Goal: Task Accomplishment & Management: Manage account settings

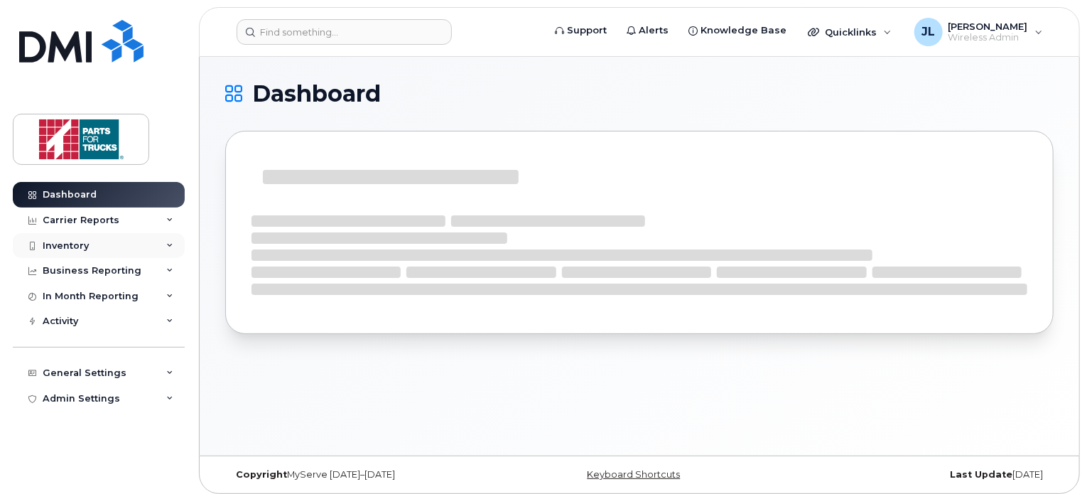
click at [94, 246] on div "Inventory" at bounding box center [99, 246] width 172 height 26
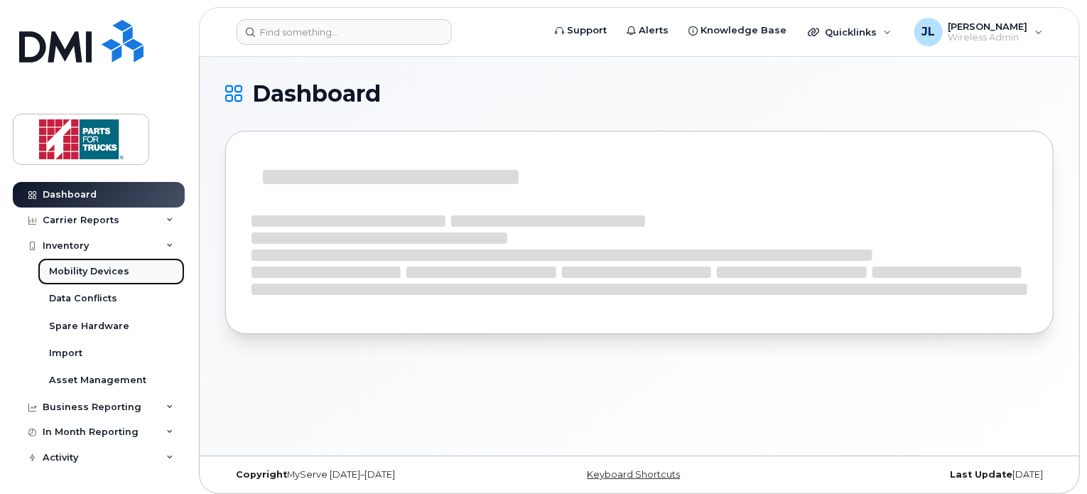
click at [90, 270] on div "Mobility Devices" at bounding box center [89, 271] width 80 height 13
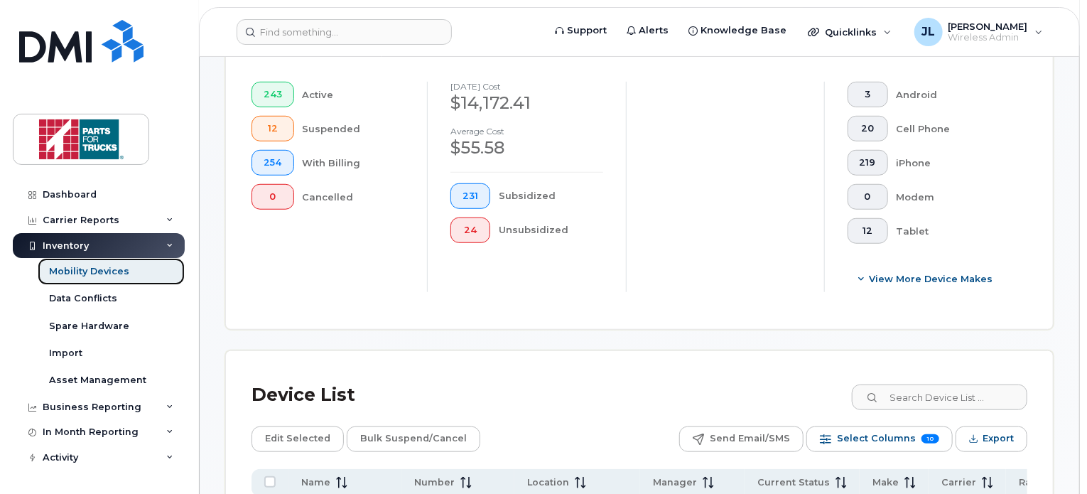
scroll to position [565, 0]
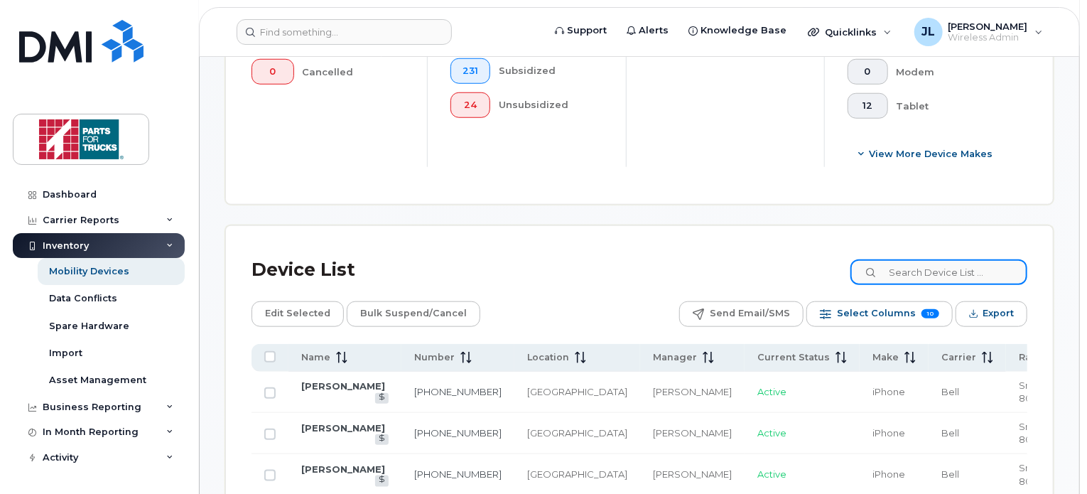
drag, startPoint x: 954, startPoint y: 280, endPoint x: 986, endPoint y: 203, distance: 83.1
click at [963, 274] on input at bounding box center [938, 272] width 177 height 26
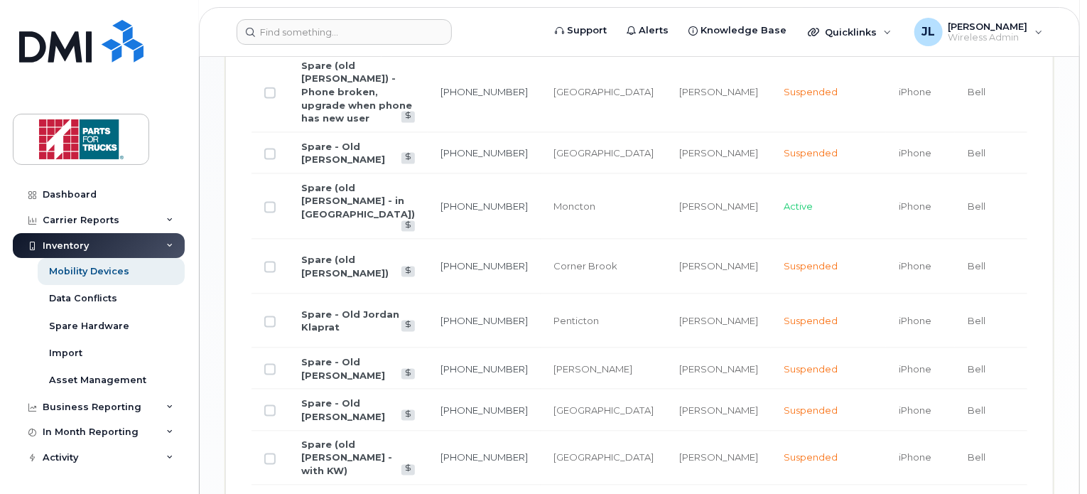
scroll to position [926, 0]
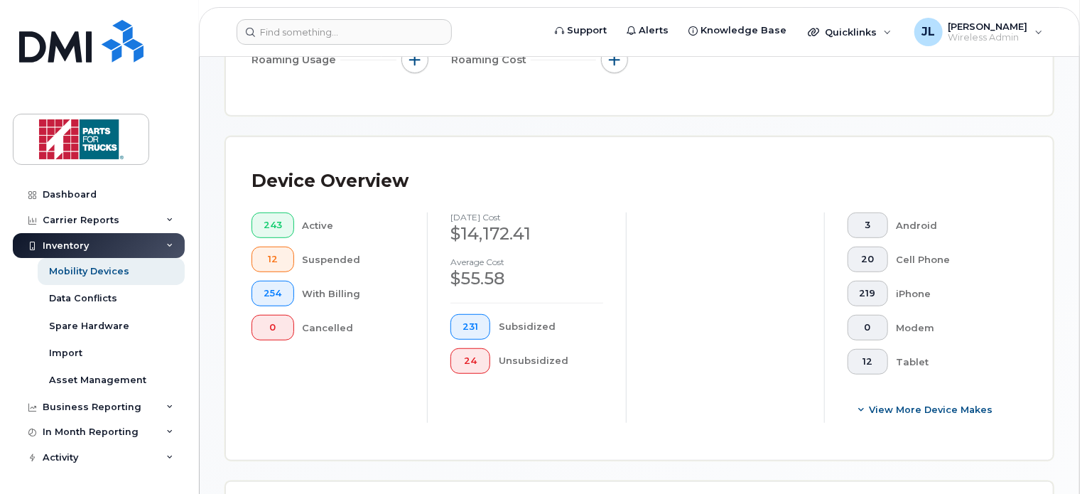
click at [972, 287] on div "iPhone" at bounding box center [950, 294] width 109 height 26
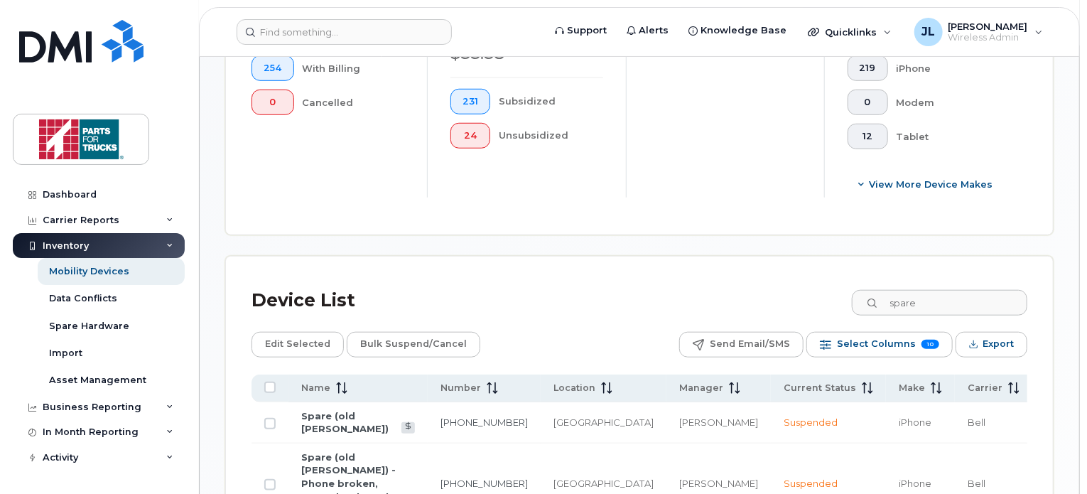
scroll to position [534, 0]
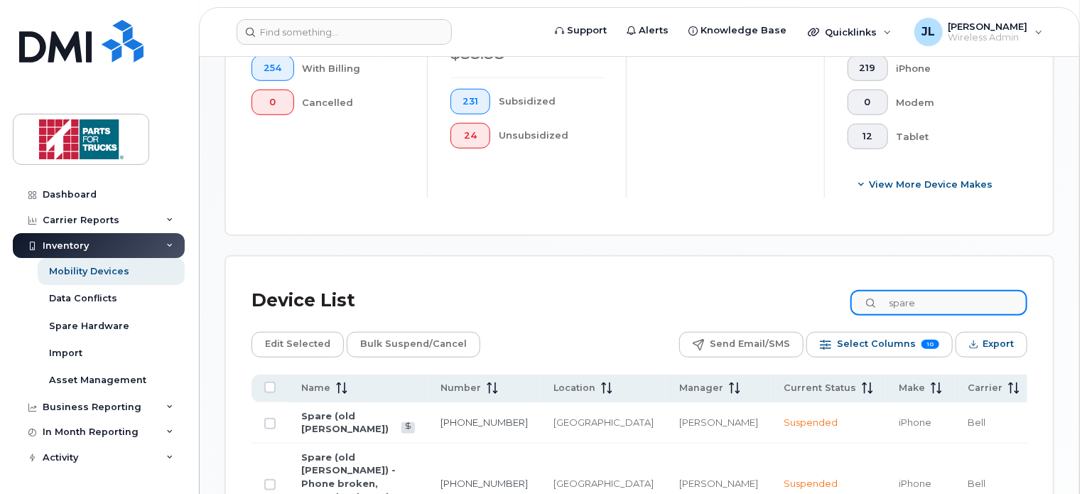
drag, startPoint x: 950, startPoint y: 296, endPoint x: 823, endPoint y: 246, distance: 137.4
click at [823, 246] on div "Mobility Devices Devices Save Report Import from CSV Export to CSV Add Device F…" at bounding box center [639, 330] width 828 height 1564
type input "sam leblanc"
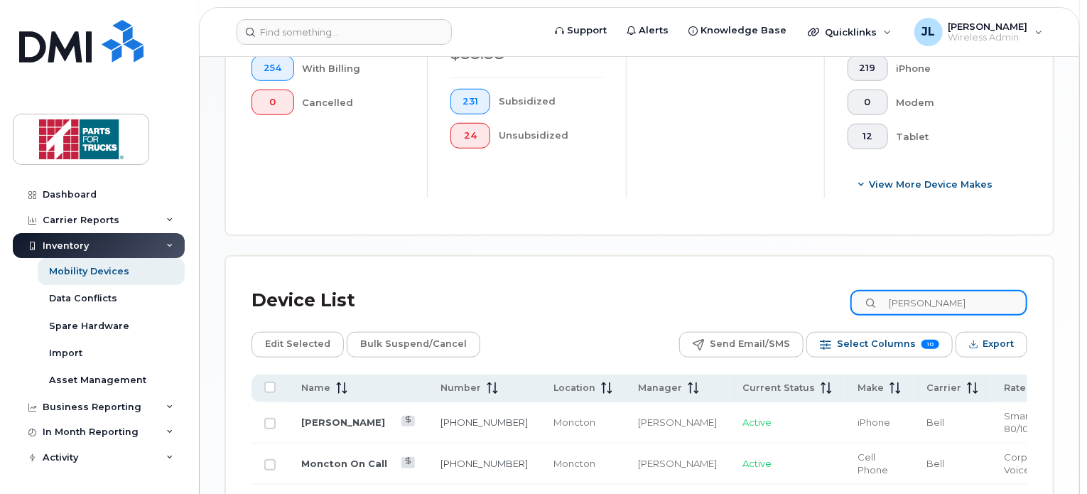
scroll to position [707, 0]
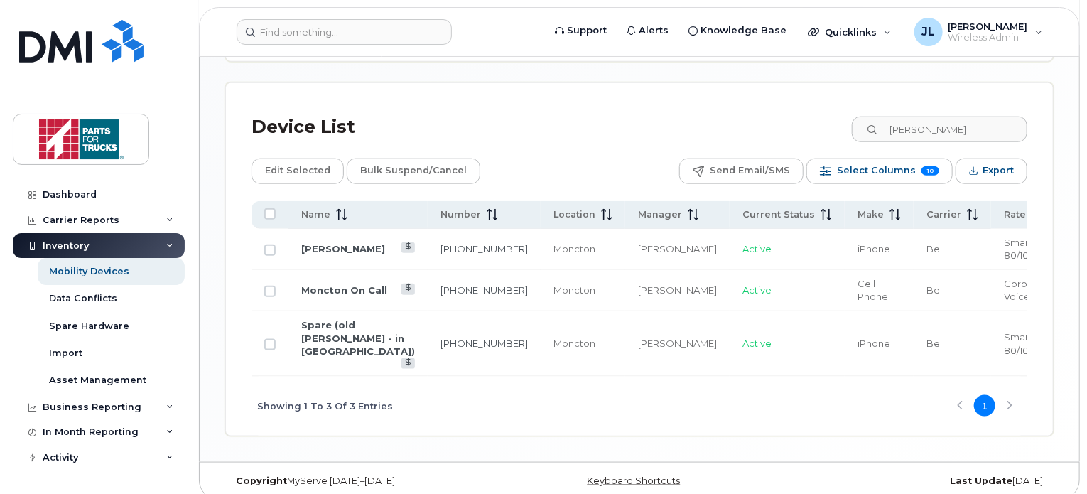
click at [262, 254] on td at bounding box center [269, 249] width 37 height 41
click at [267, 251] on input "Row Unselected" at bounding box center [269, 249] width 11 height 11
checkbox input "true"
click at [266, 292] on input "Row Unselected" at bounding box center [269, 291] width 11 height 11
checkbox input "true"
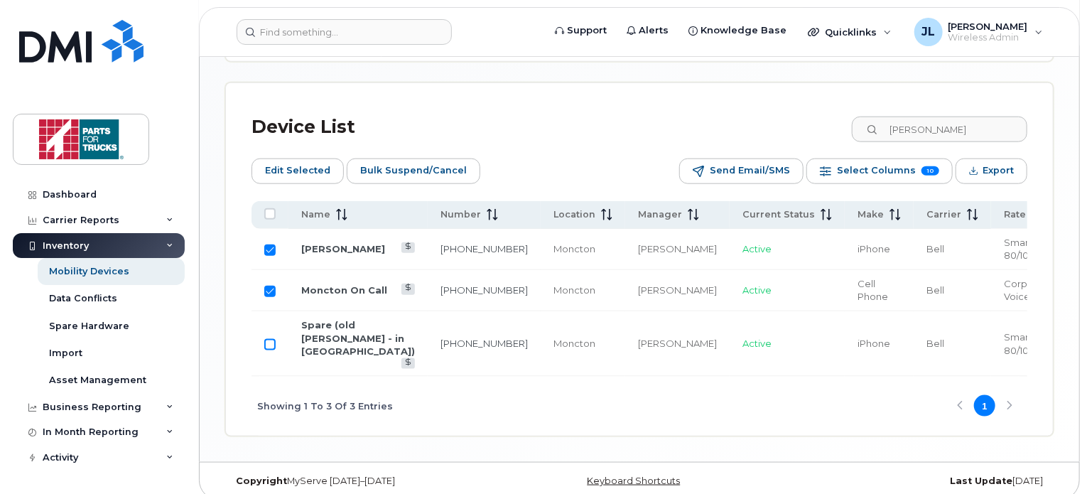
click at [270, 342] on input "Row Unselected" at bounding box center [269, 344] width 11 height 11
checkbox input "true"
click at [271, 339] on input "Row Selected" at bounding box center [269, 344] width 11 height 11
checkbox input "false"
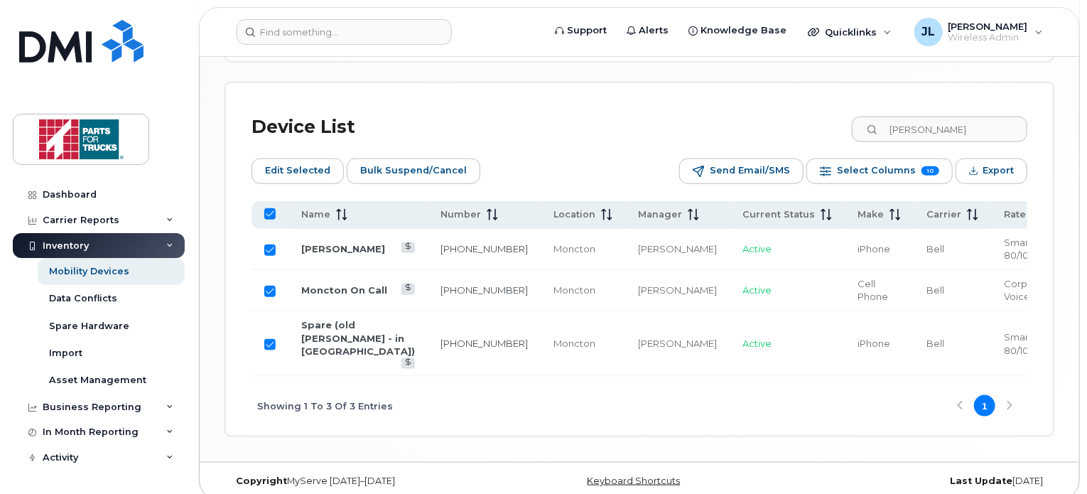
checkbox input "false"
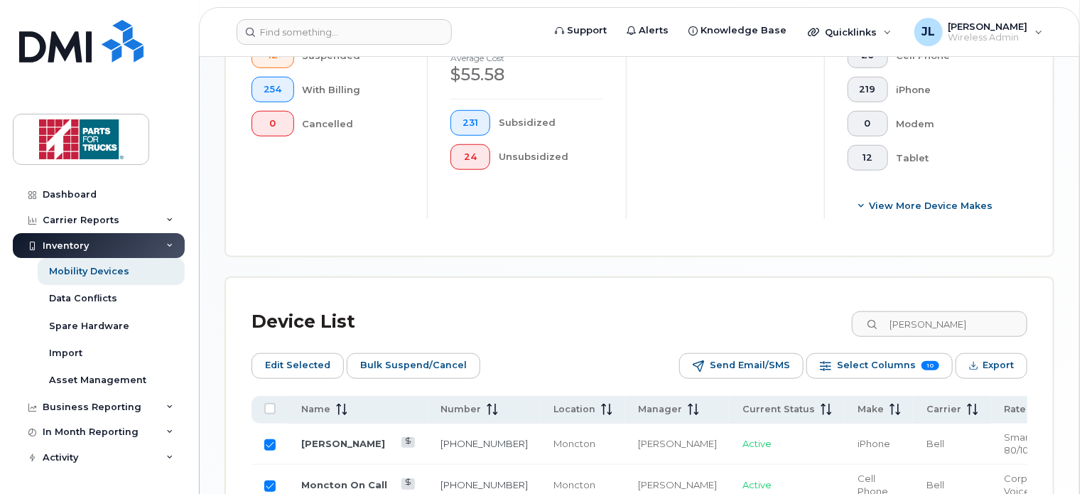
scroll to position [516, 0]
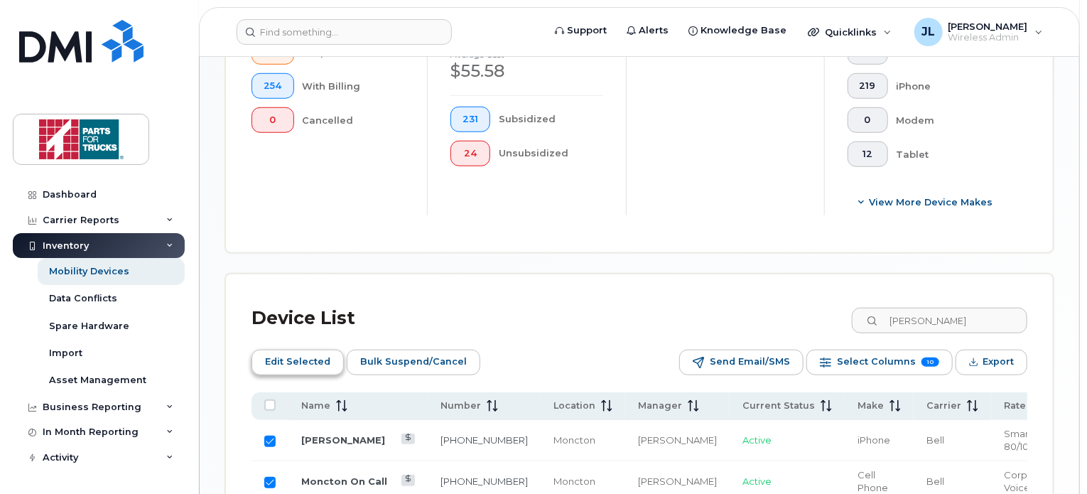
click at [284, 364] on span "Edit Selected" at bounding box center [297, 361] width 65 height 21
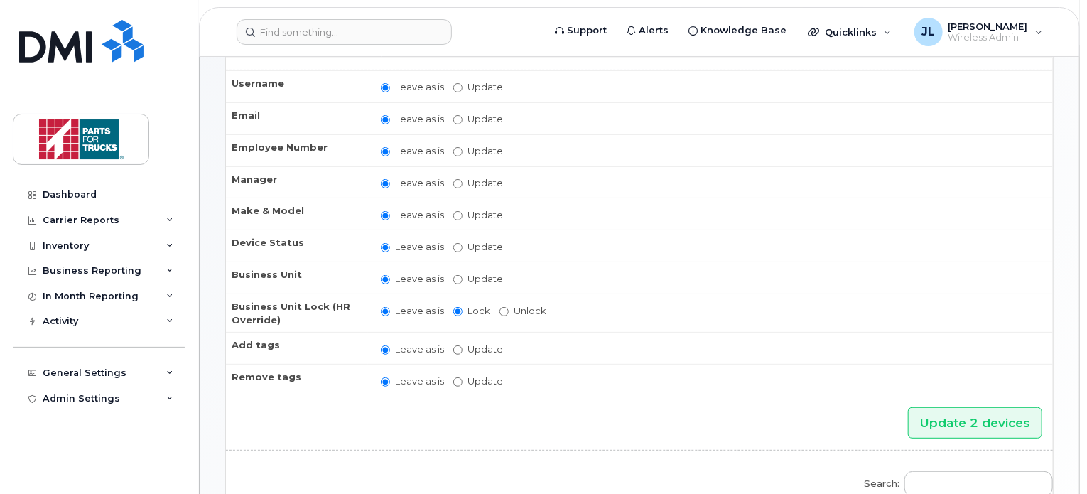
scroll to position [99, 0]
click at [463, 183] on label "Update Andrew O'Donnell Angela Morris Bajram Isaku Brent MacPhee Brent Richards…" at bounding box center [478, 182] width 50 height 13
click at [462, 183] on input "Update Andrew O'Donnell Angela Morris Bajram Isaku Brent MacPhee Brent Richards…" at bounding box center [457, 183] width 9 height 9
radio input "true"
radio input "false"
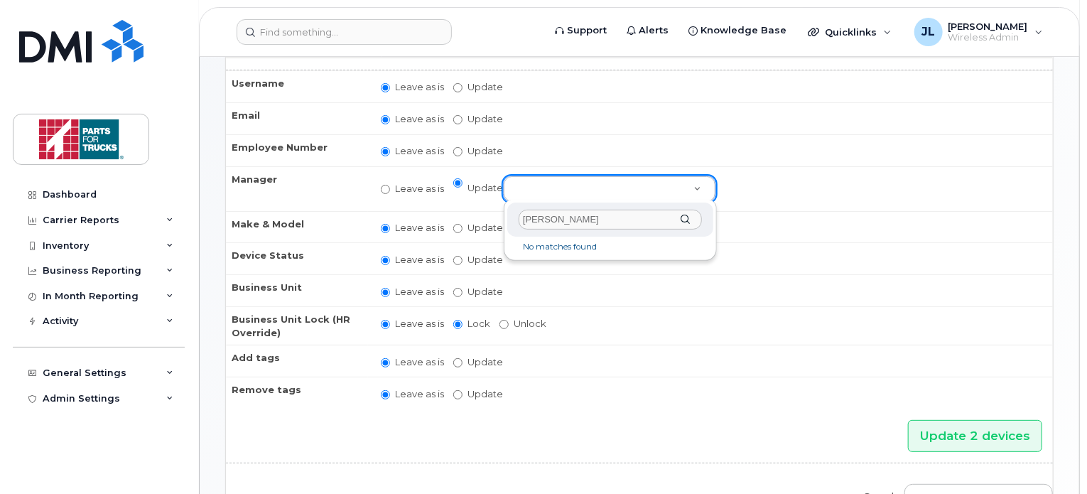
type input "shawn"
type input "`"
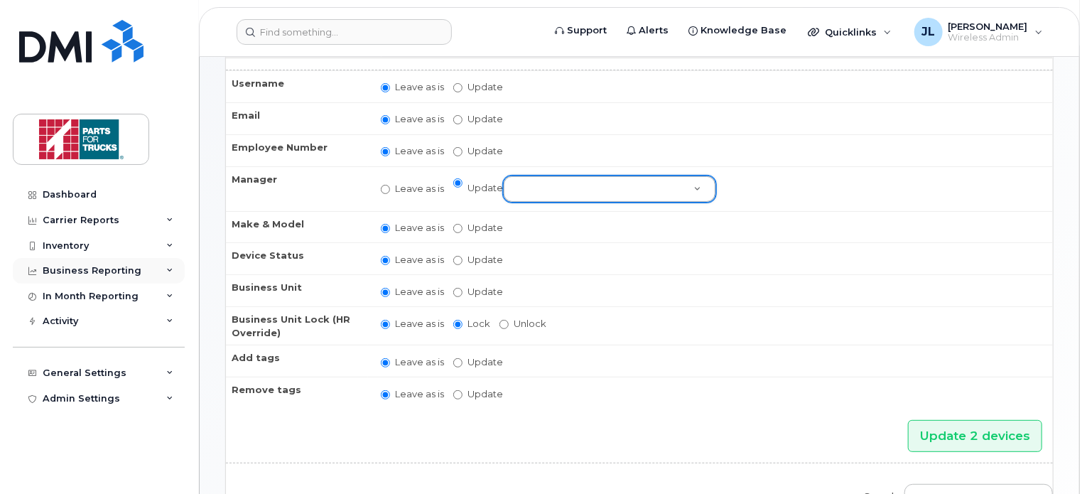
click at [81, 261] on div "Business Reporting" at bounding box center [99, 271] width 172 height 26
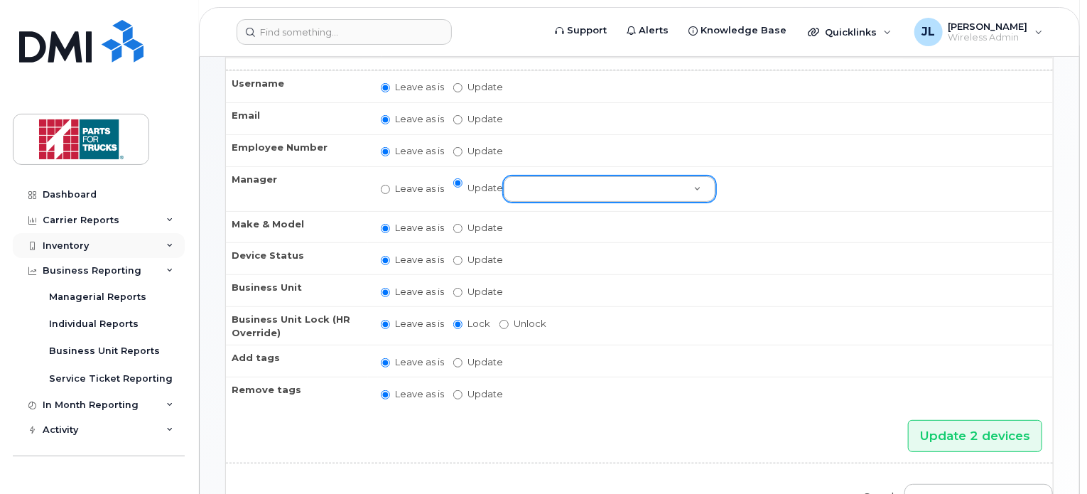
click at [114, 249] on div "Inventory" at bounding box center [99, 246] width 172 height 26
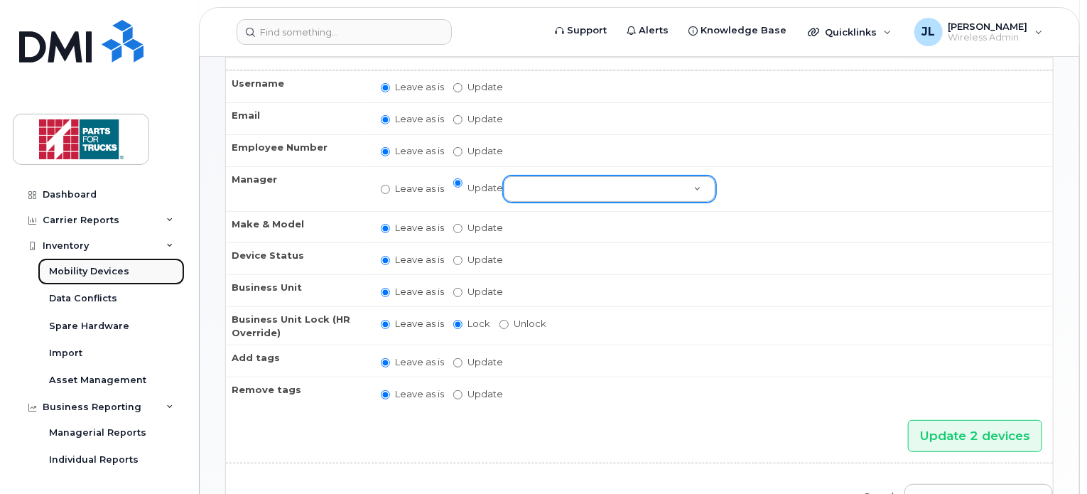
click at [107, 270] on div "Mobility Devices" at bounding box center [89, 271] width 80 height 13
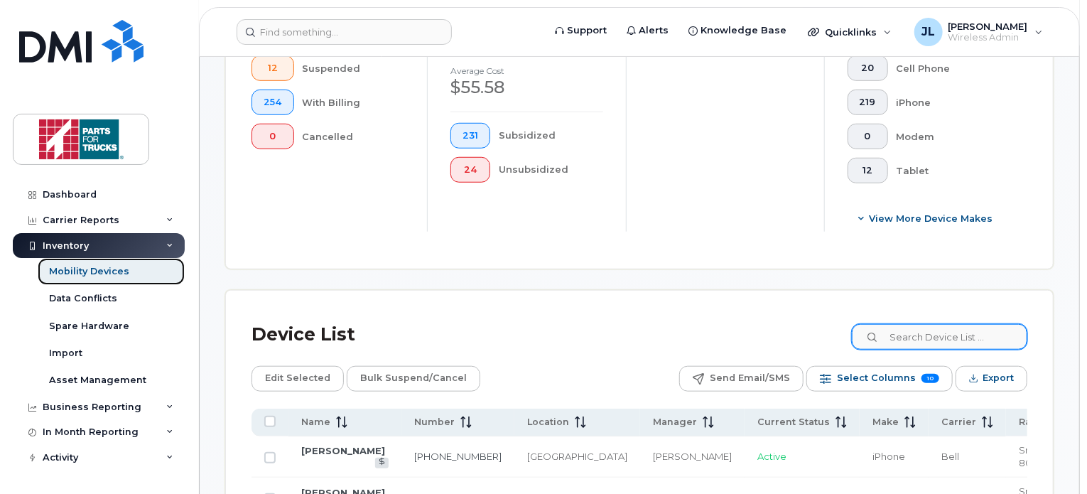
scroll to position [520, 0]
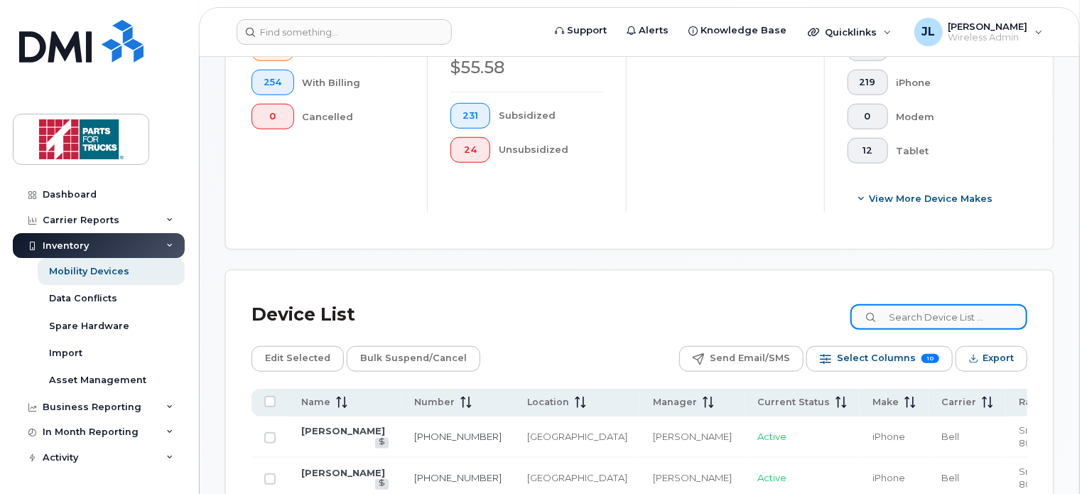
click at [933, 320] on input at bounding box center [938, 317] width 177 height 26
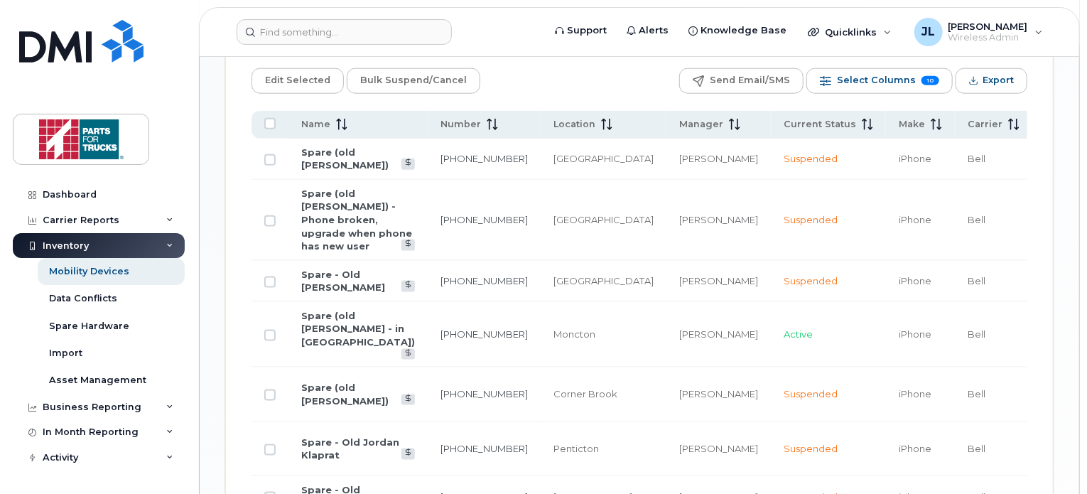
scroll to position [769, 0]
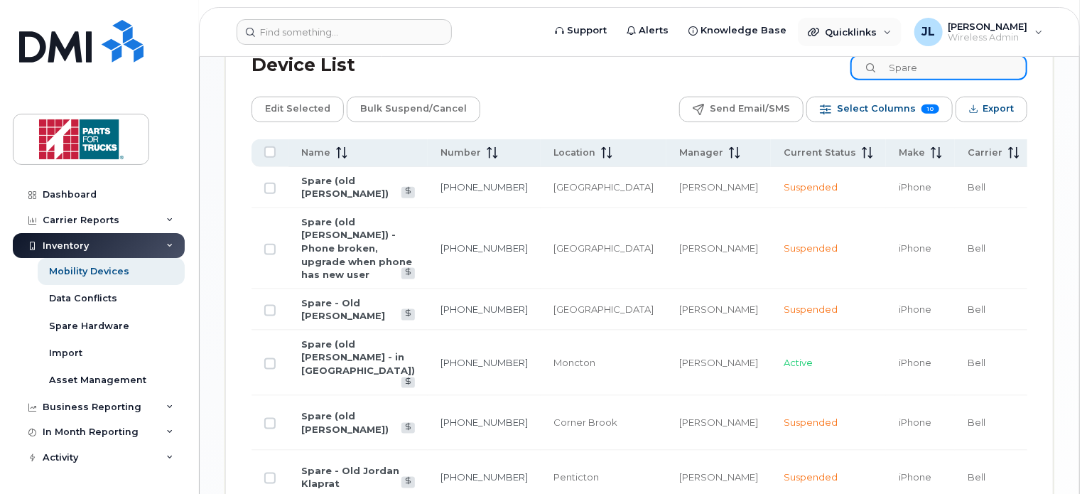
drag, startPoint x: 955, startPoint y: 70, endPoint x: 839, endPoint y: 45, distance: 118.4
click at [839, 45] on div "Support Alerts Knowledge Base Quicklinks Suspend / Cancel Device Change SIM Car…" at bounding box center [639, 95] width 879 height 1615
paste input "902-225-1989"
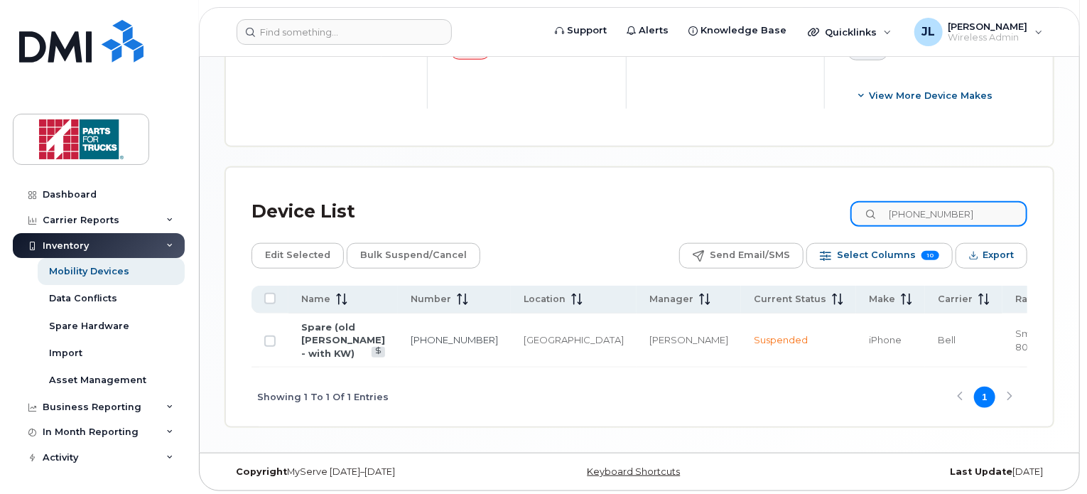
type input "spare"
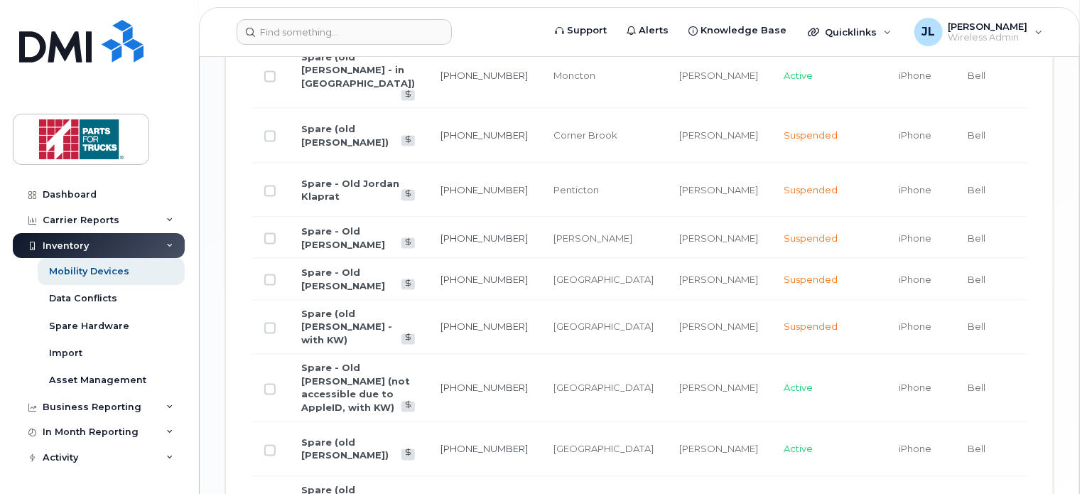
scroll to position [1047, 0]
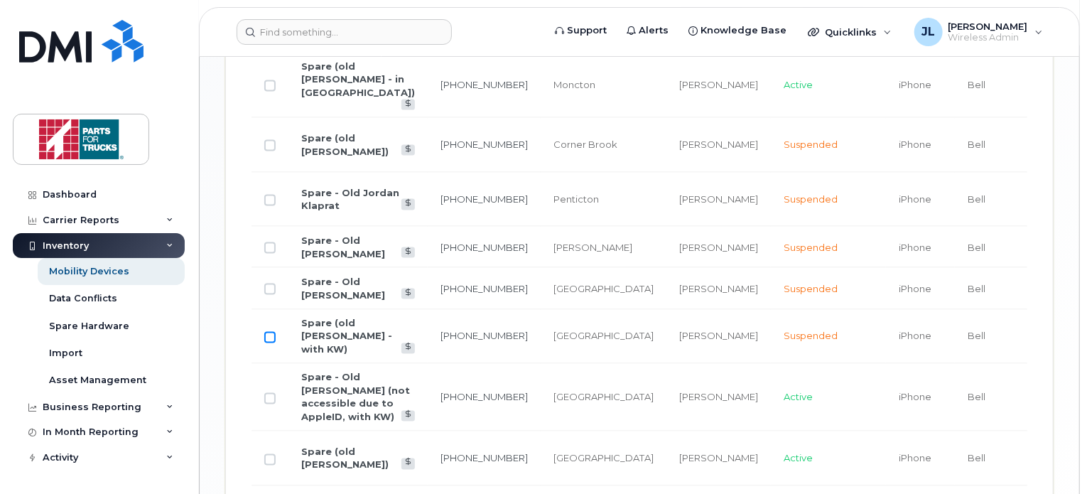
click at [269, 332] on input "Row Unselected" at bounding box center [269, 337] width 11 height 11
checkbox input "true"
click at [327, 318] on link "Spare (old Jean Martell - with KW)" at bounding box center [346, 337] width 91 height 38
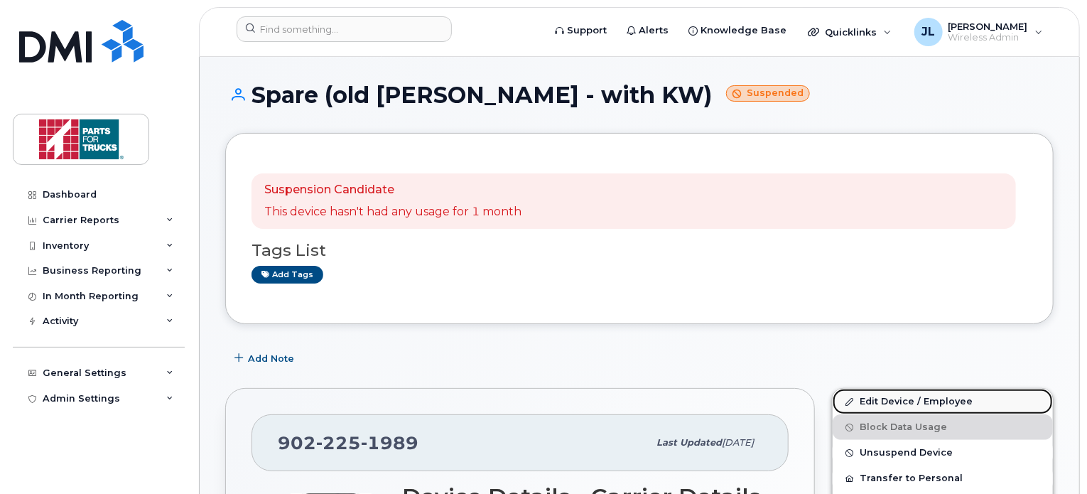
click at [886, 389] on link "Edit Device / Employee" at bounding box center [943, 402] width 220 height 26
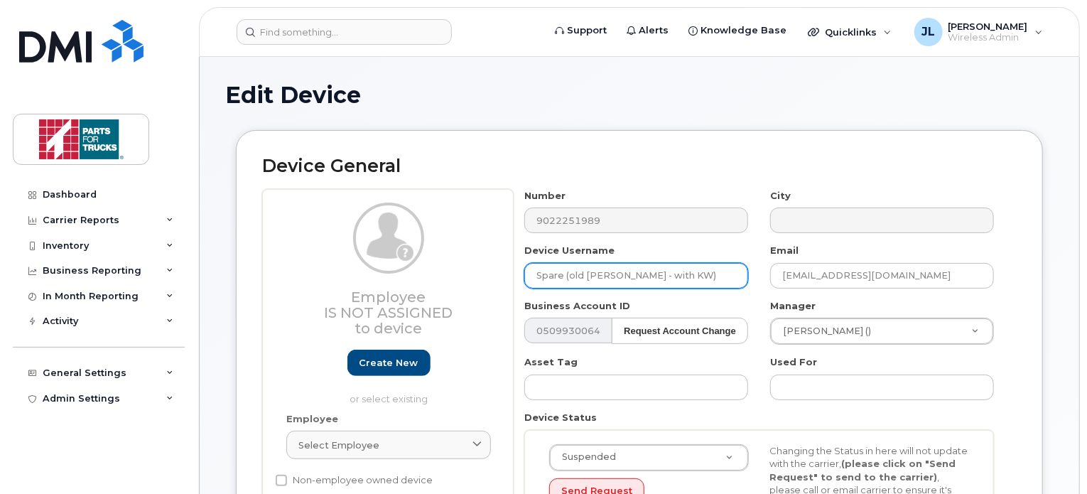
drag, startPoint x: 653, startPoint y: 275, endPoint x: 688, endPoint y: 275, distance: 34.8
click at [688, 275] on input "Spare (old [PERSON_NAME] - with KW)" at bounding box center [636, 276] width 224 height 26
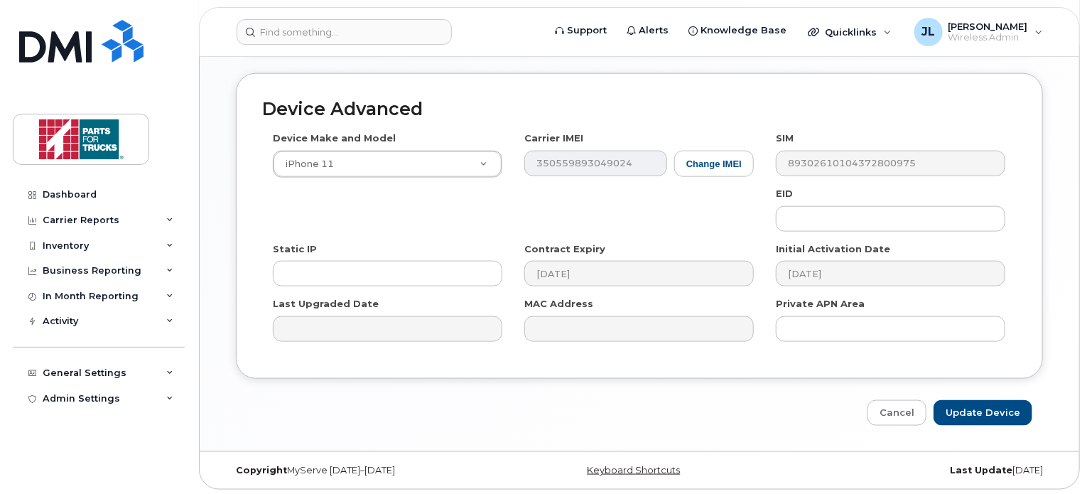
scroll to position [783, 0]
type input "Spare (old Jean Martell - sent to Cornwall on temp use)"
click at [969, 407] on input "Update Device" at bounding box center [982, 412] width 99 height 26
type input "Saving..."
